Goal: Navigation & Orientation: Find specific page/section

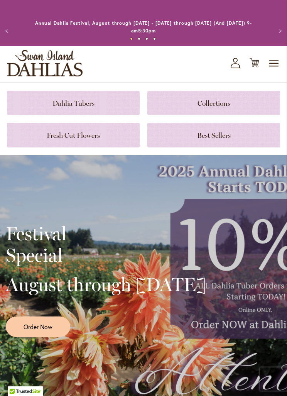
click at [280, 60] on span "Toggle Nav" at bounding box center [274, 63] width 12 height 15
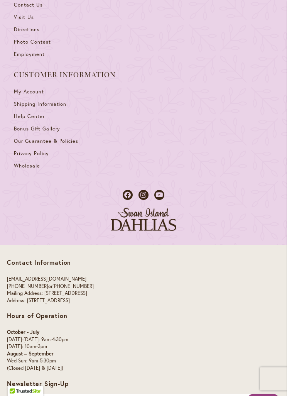
scroll to position [4242, 0]
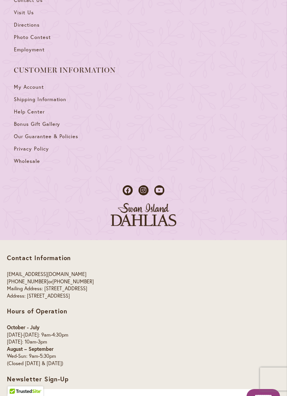
click at [142, 185] on icon at bounding box center [143, 190] width 10 height 10
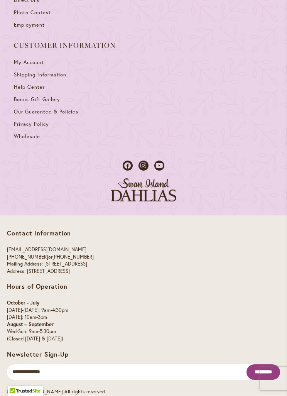
scroll to position [4267, 0]
click at [22, 96] on span "Bonus Gift Gallery" at bounding box center [37, 99] width 46 height 7
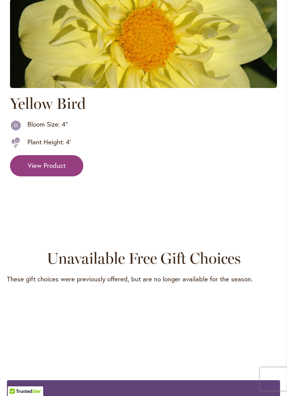
scroll to position [3117, 0]
